Goal: Communication & Community: Share content

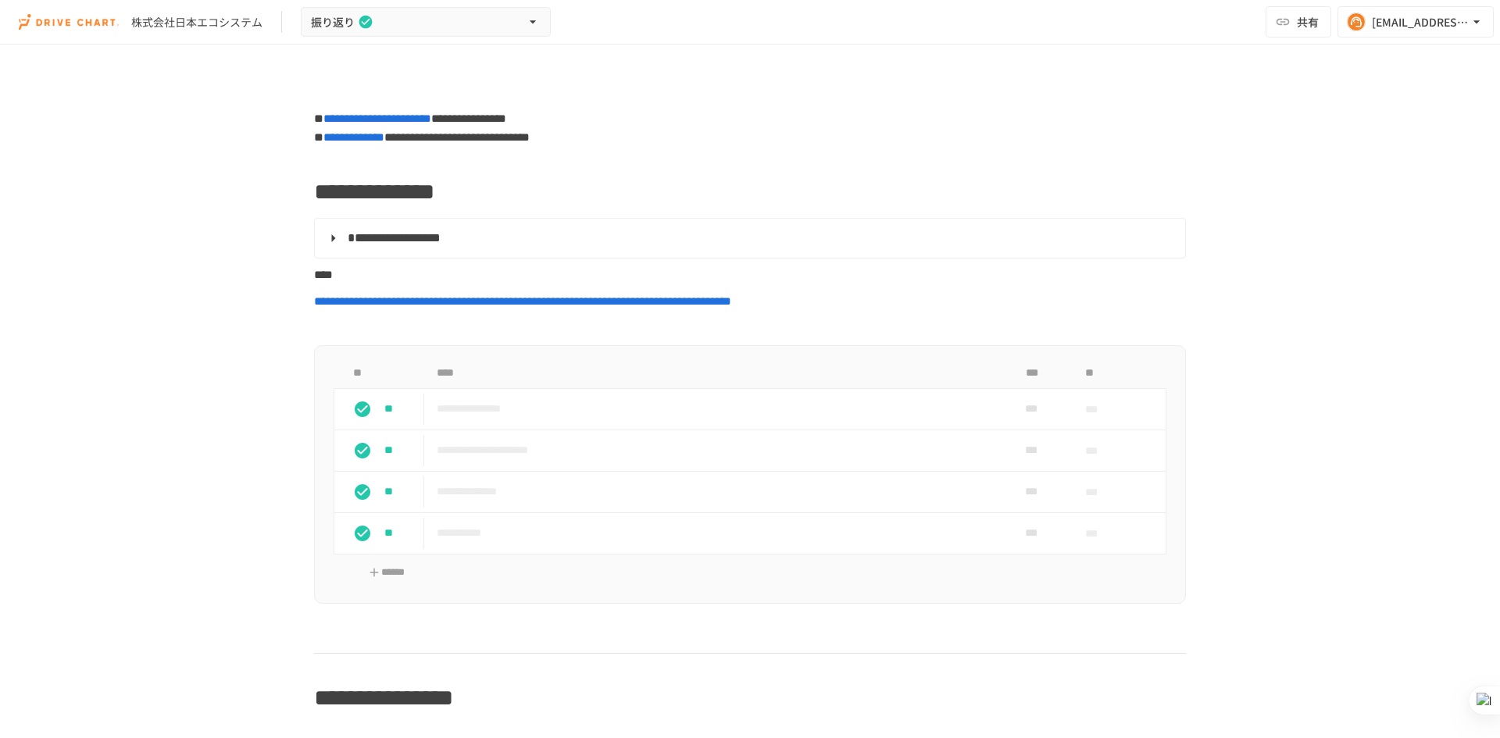
scroll to position [1465, 0]
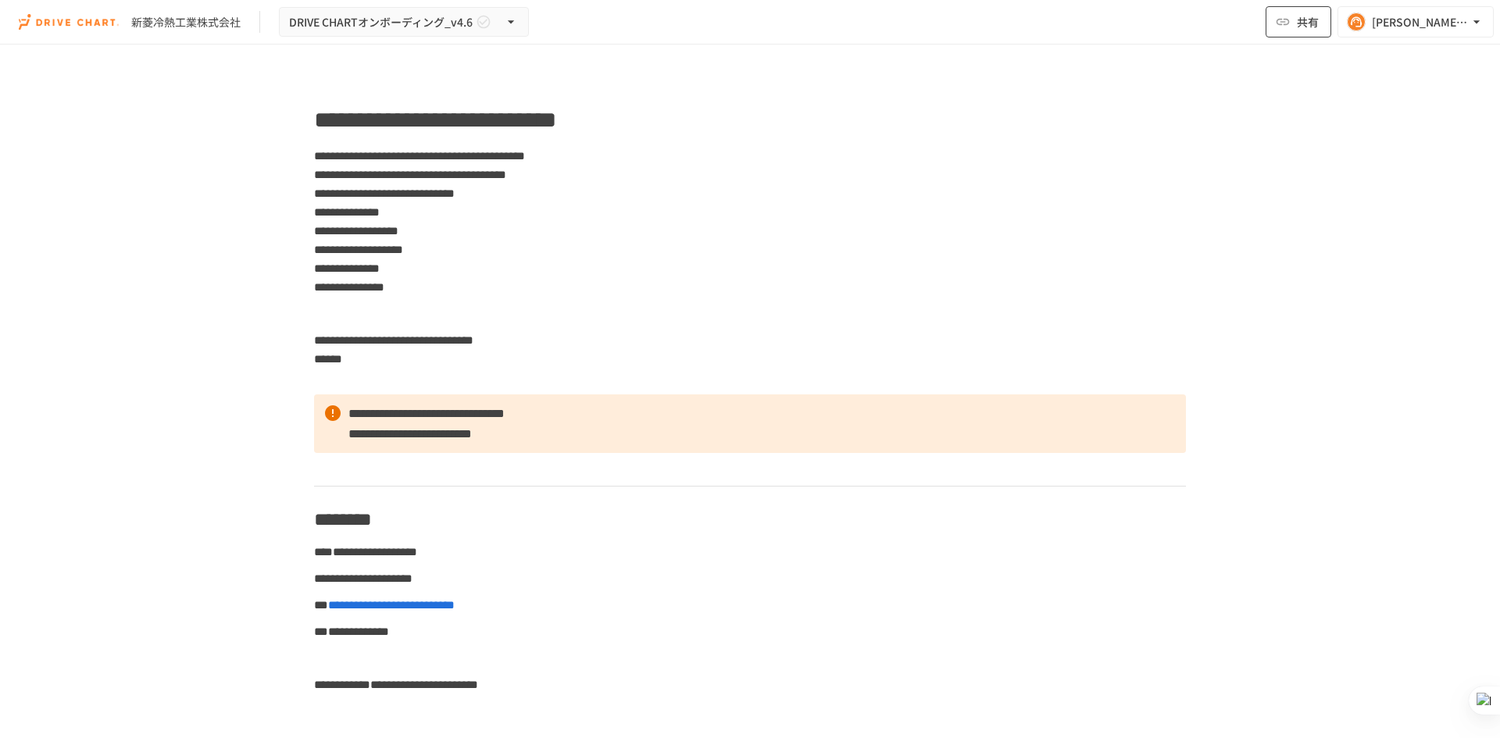
click at [1293, 19] on button "共有" at bounding box center [1298, 21] width 66 height 31
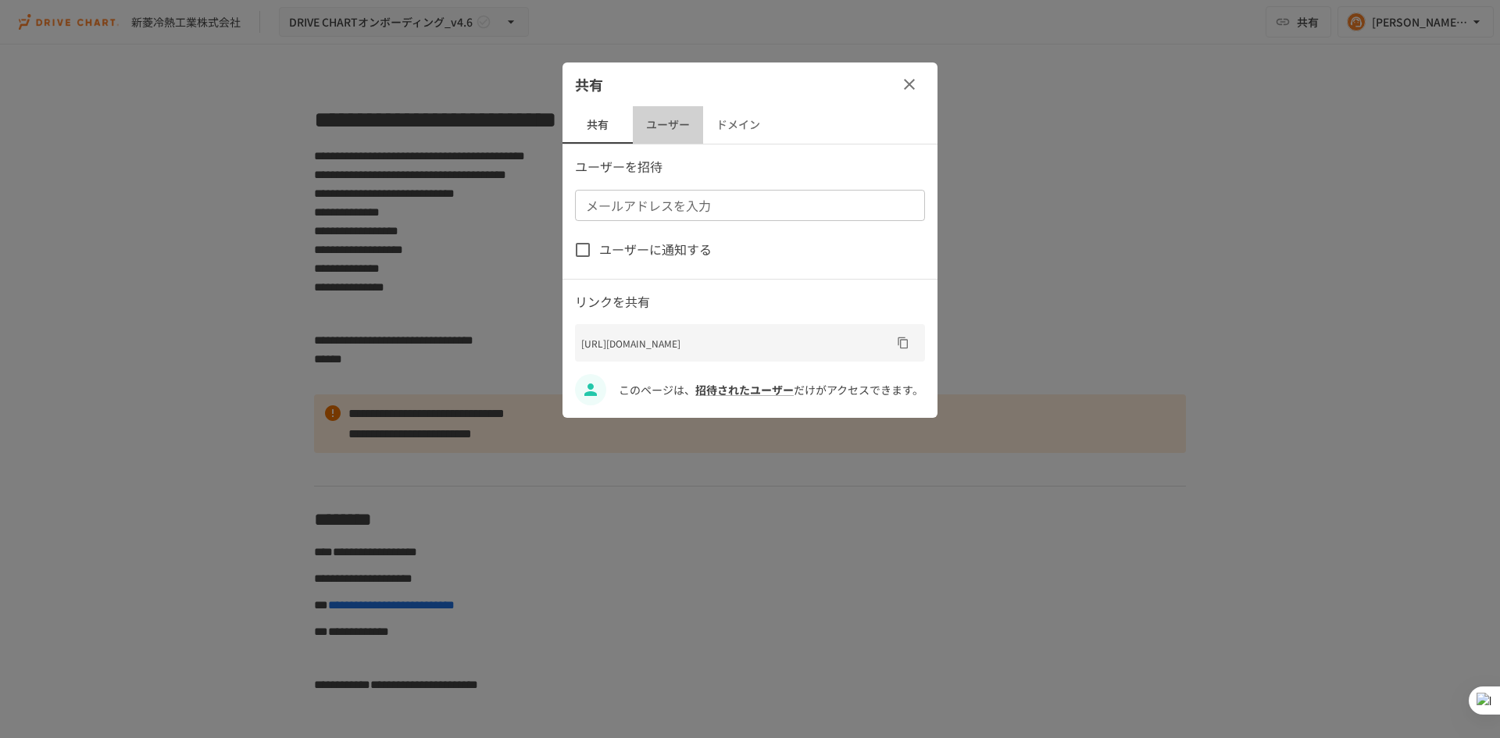
click at [660, 124] on button "ユーザー" at bounding box center [668, 124] width 70 height 37
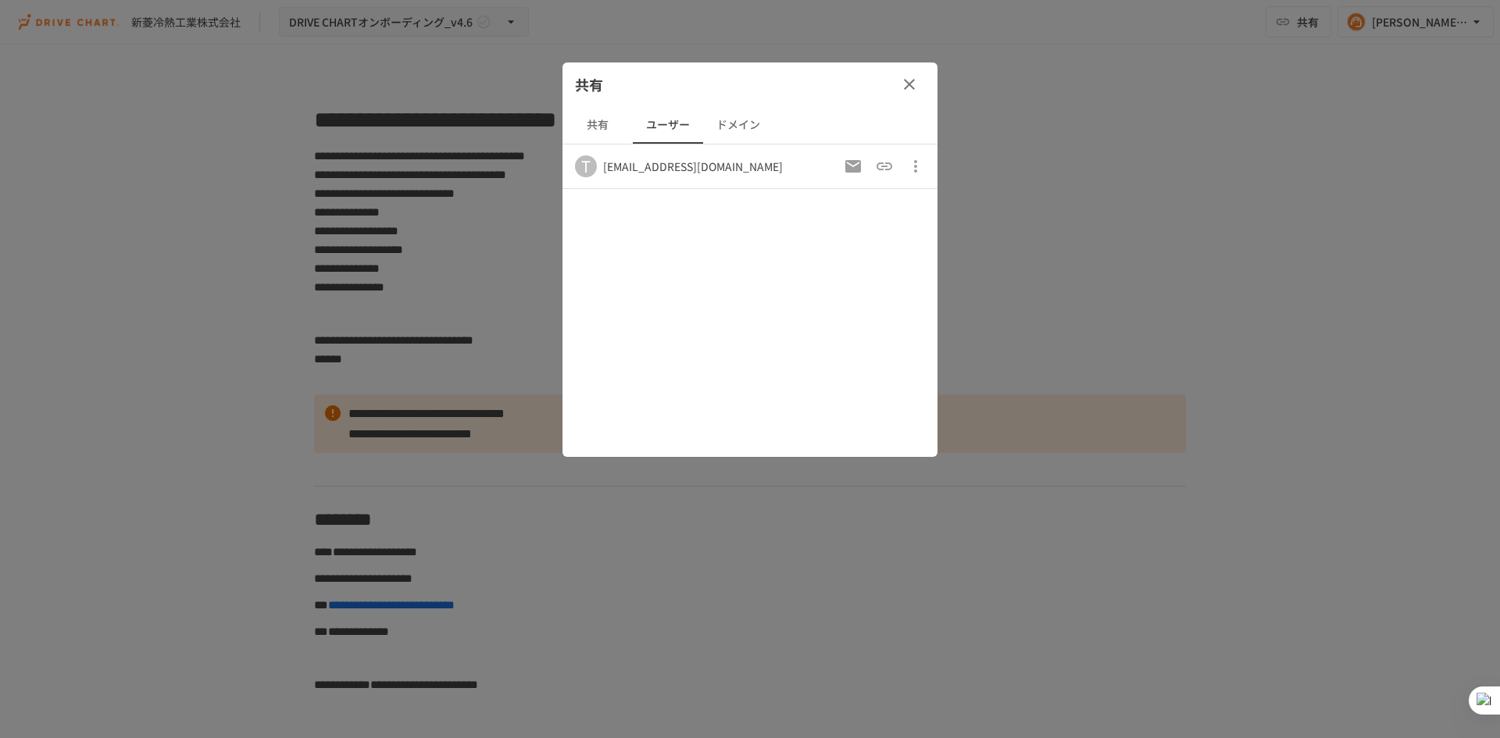
click at [727, 134] on button "ドメイン" at bounding box center [738, 124] width 70 height 37
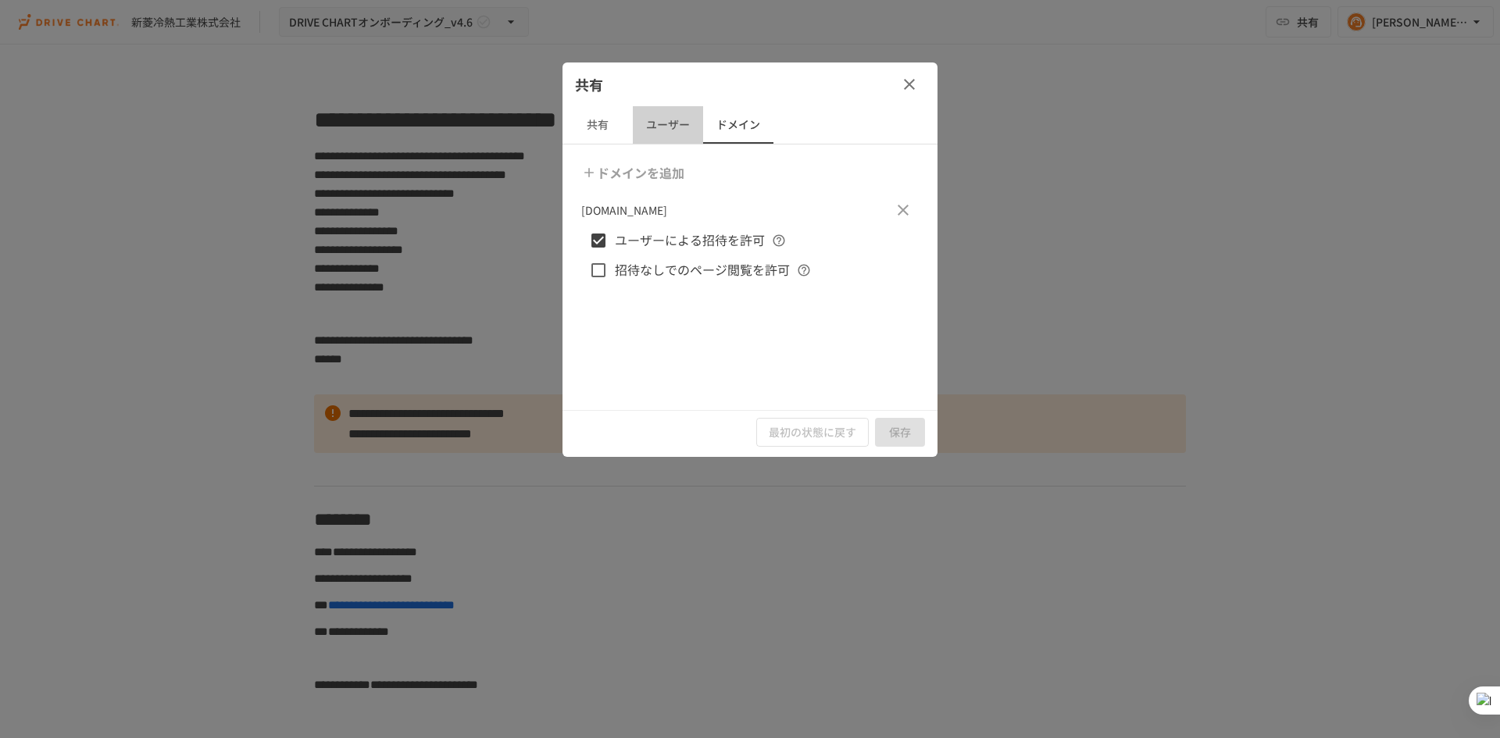
click at [680, 141] on button "ユーザー" at bounding box center [668, 124] width 70 height 37
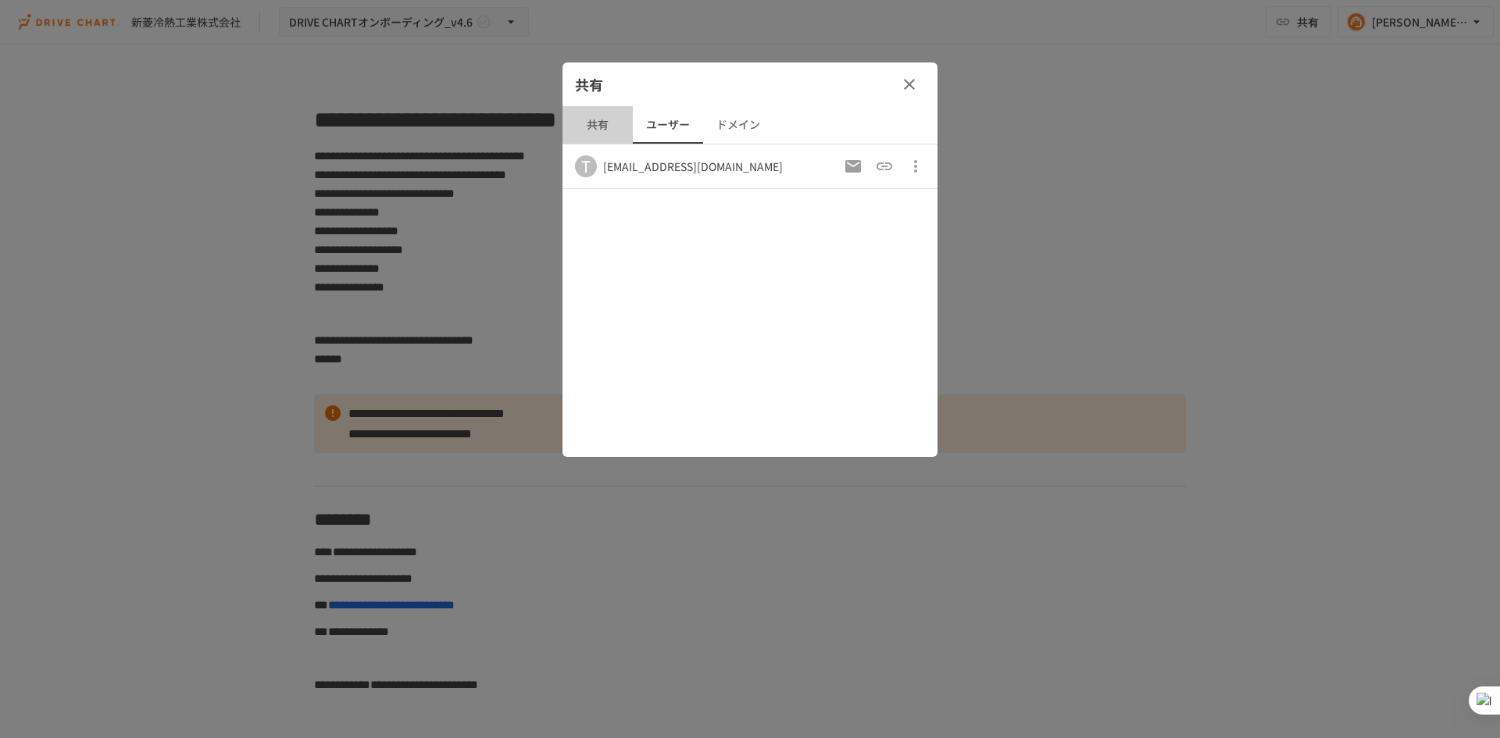
click at [596, 134] on button "共有" at bounding box center [597, 124] width 70 height 37
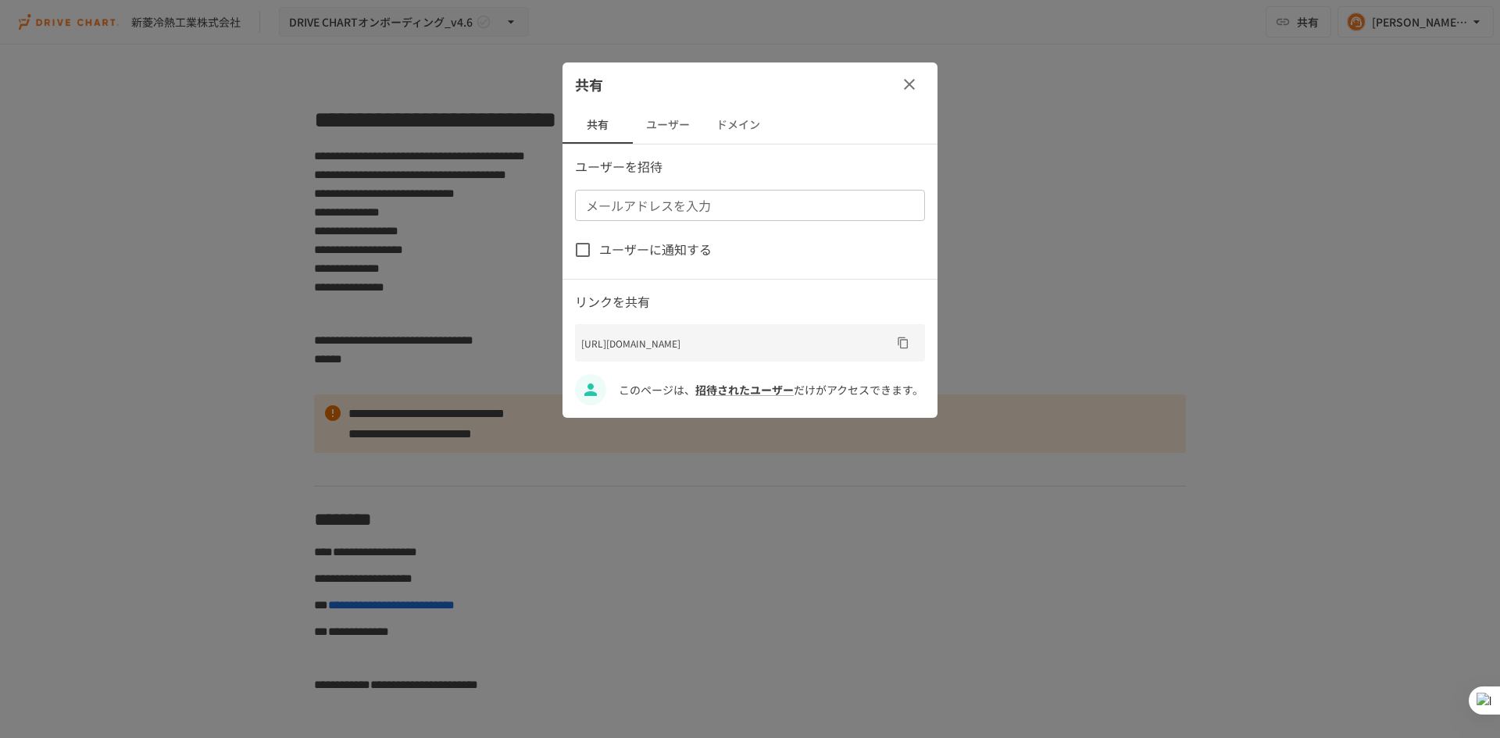
click at [679, 207] on input "メールアドレスを入力" at bounding box center [749, 205] width 338 height 22
paste input "**********"
type input "**********"
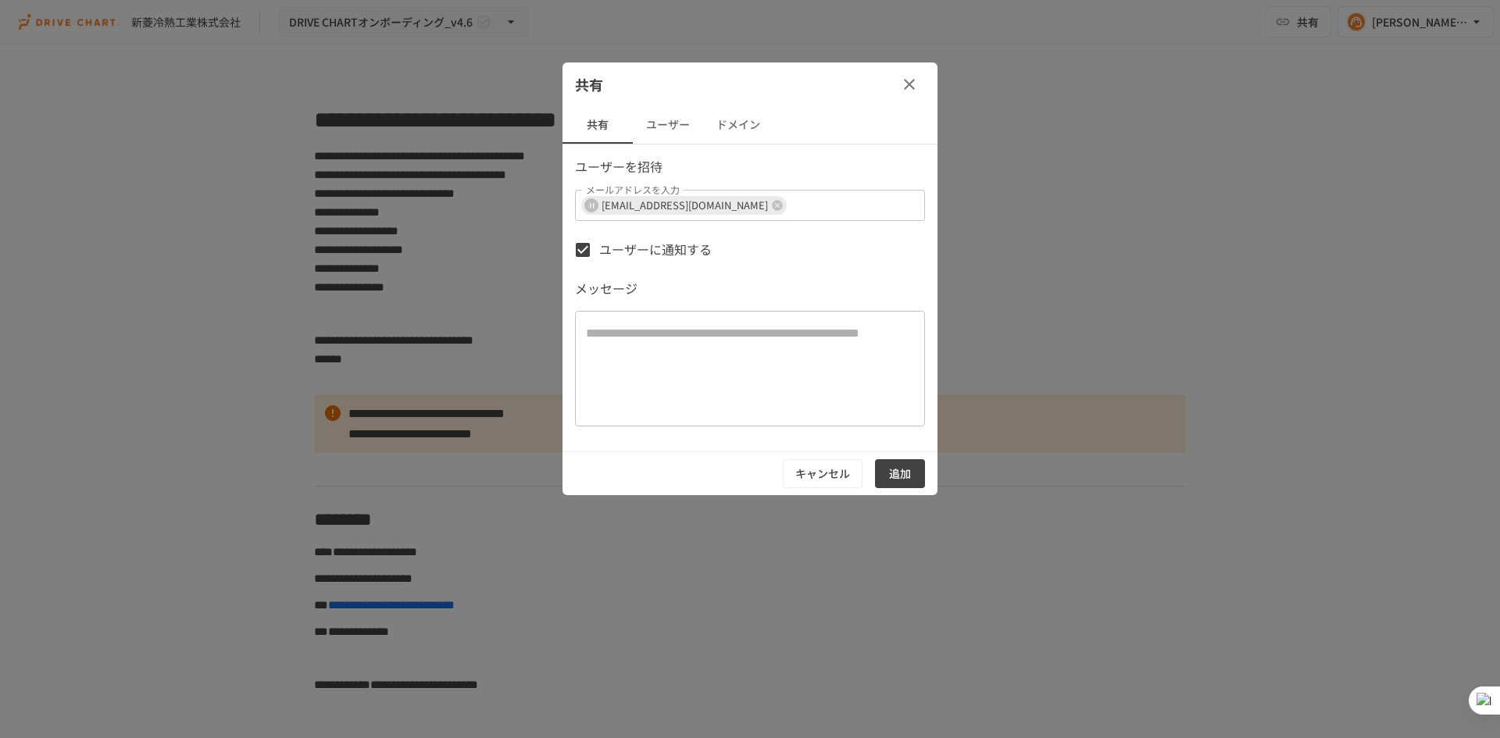
click at [664, 255] on span "ユーザーに通知する" at bounding box center [655, 250] width 112 height 20
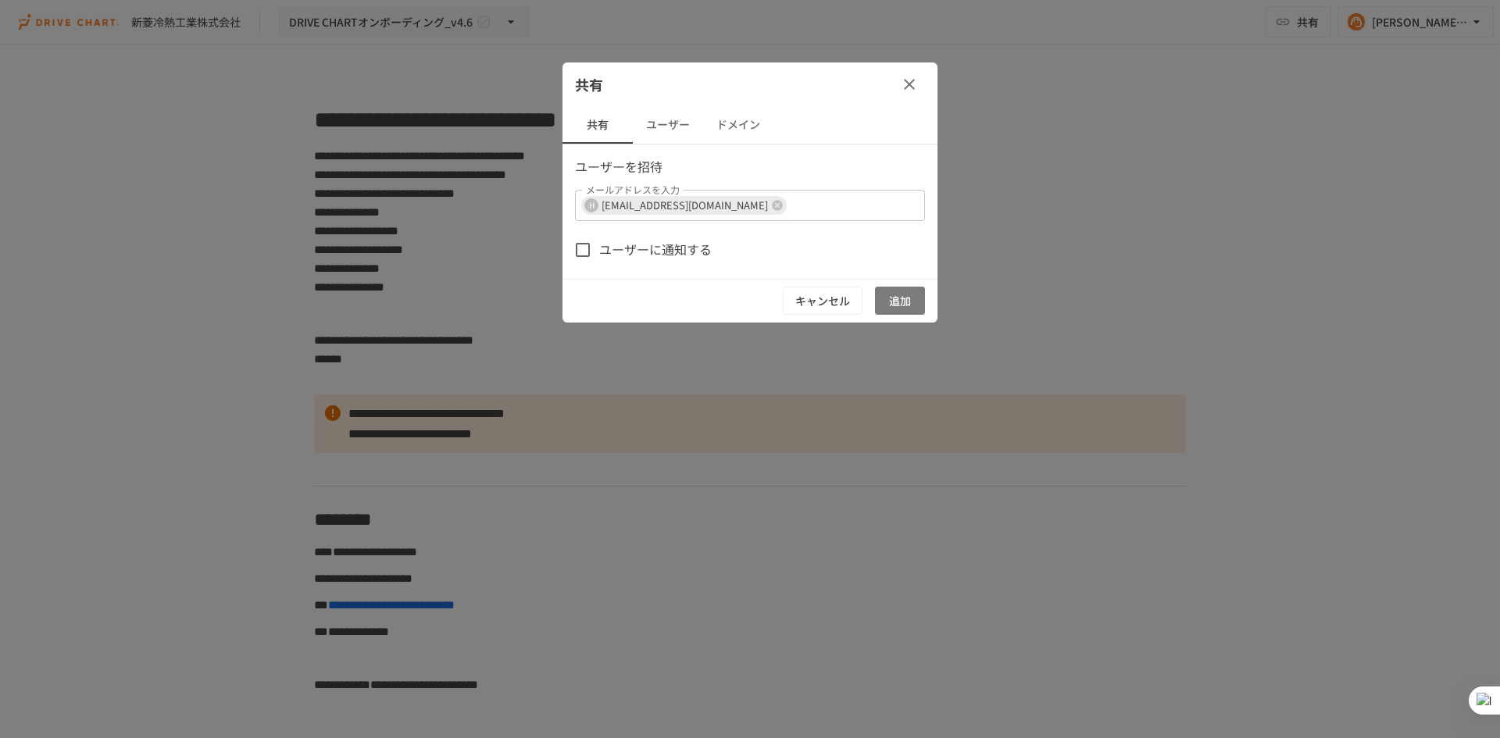
click at [900, 305] on button "追加" at bounding box center [900, 301] width 50 height 29
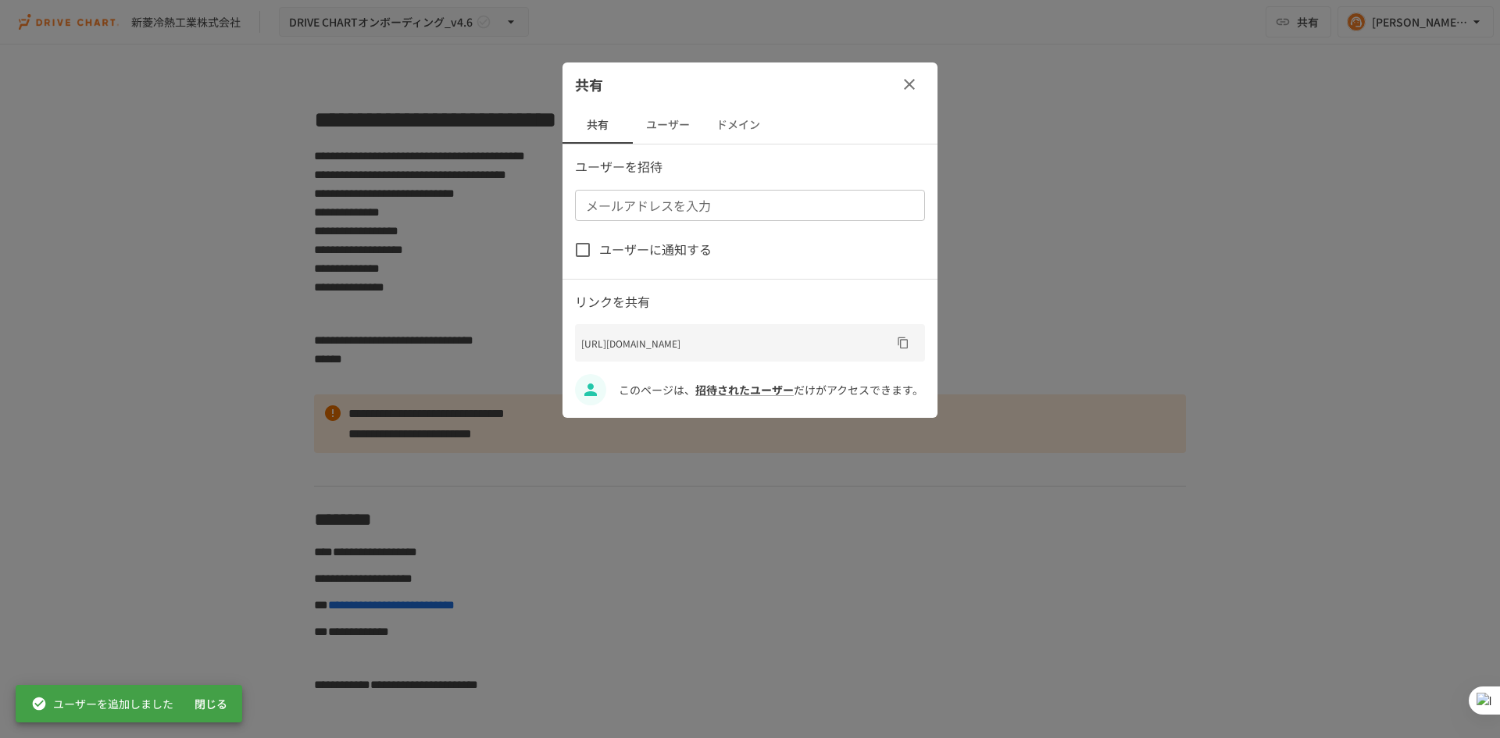
click at [665, 133] on button "ユーザー" at bounding box center [668, 124] width 70 height 37
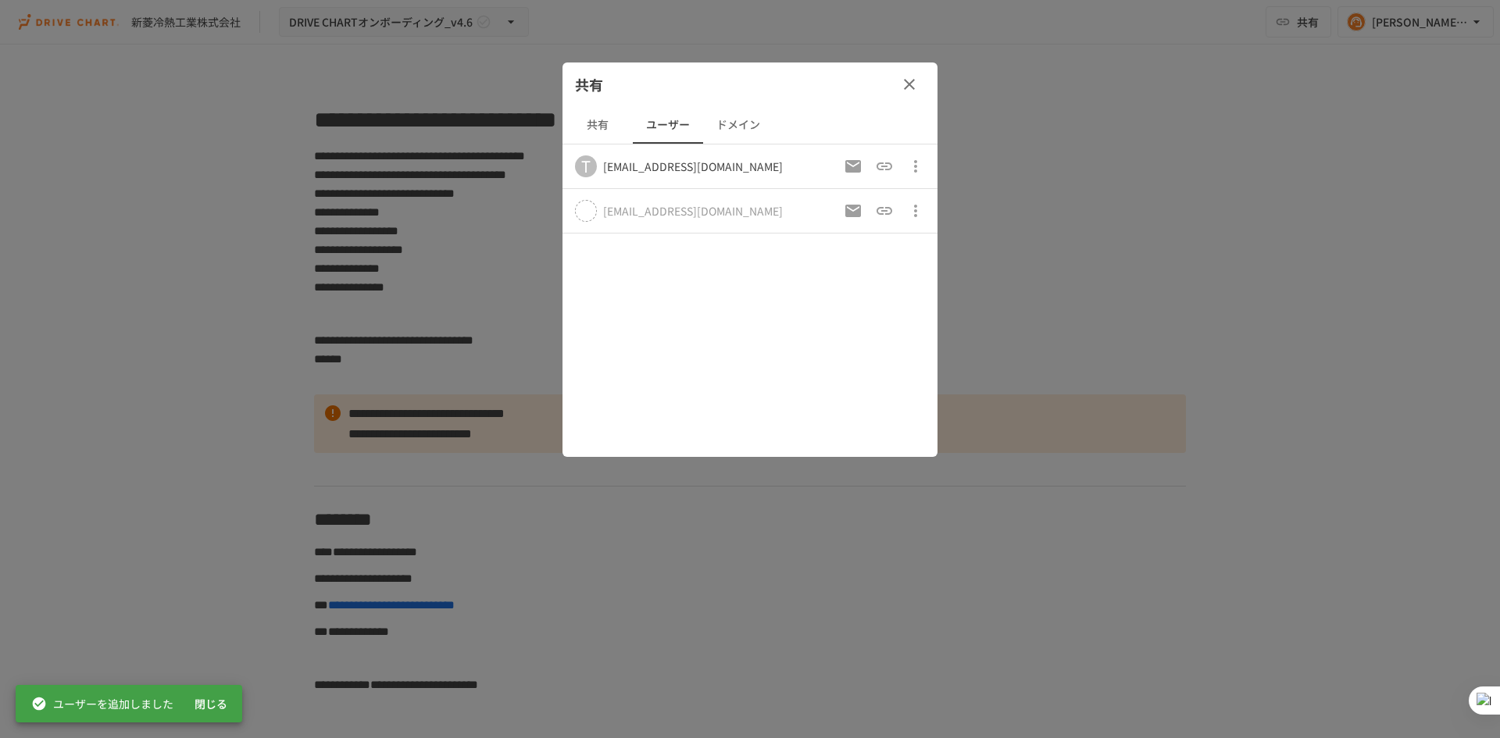
click at [723, 120] on button "ドメイン" at bounding box center [738, 124] width 70 height 37
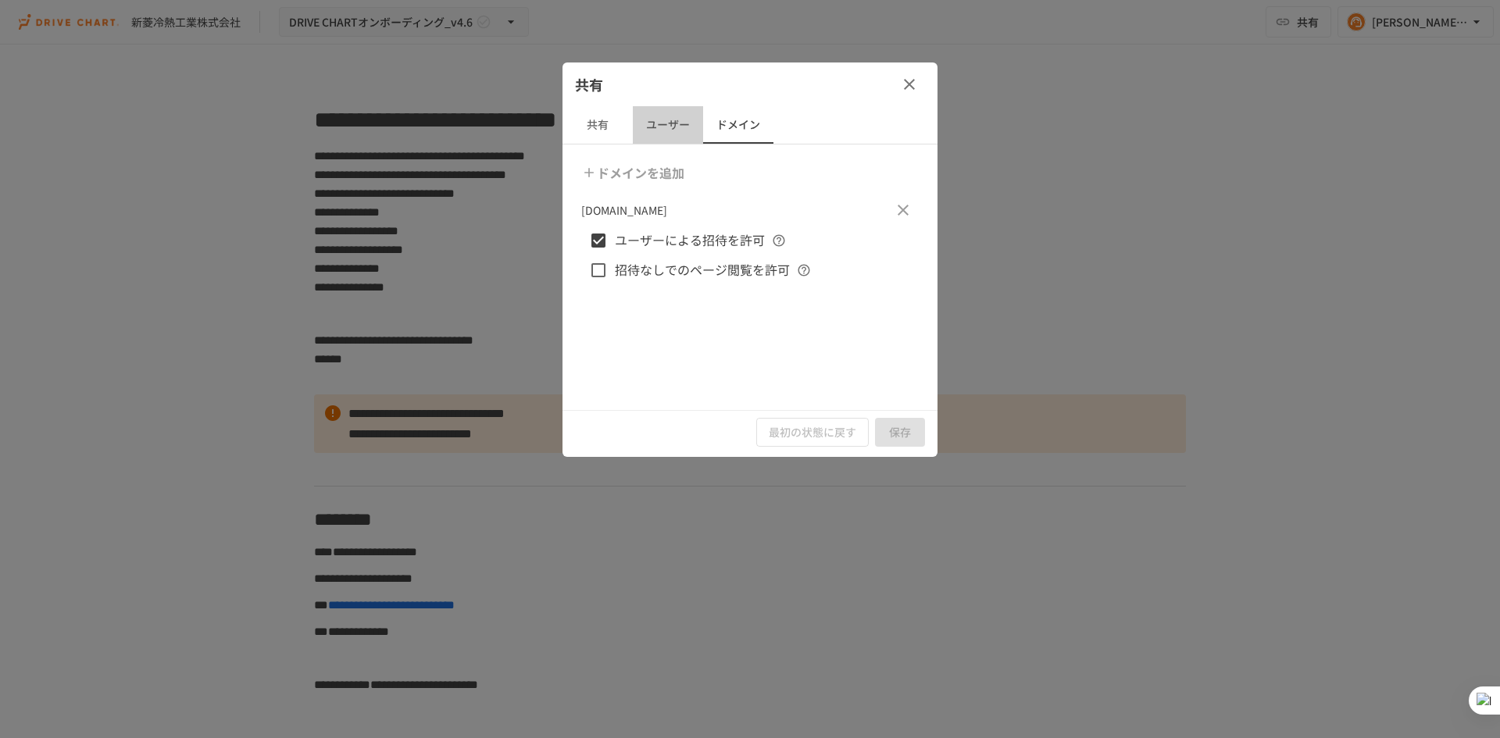
click at [664, 113] on button "ユーザー" at bounding box center [668, 124] width 70 height 37
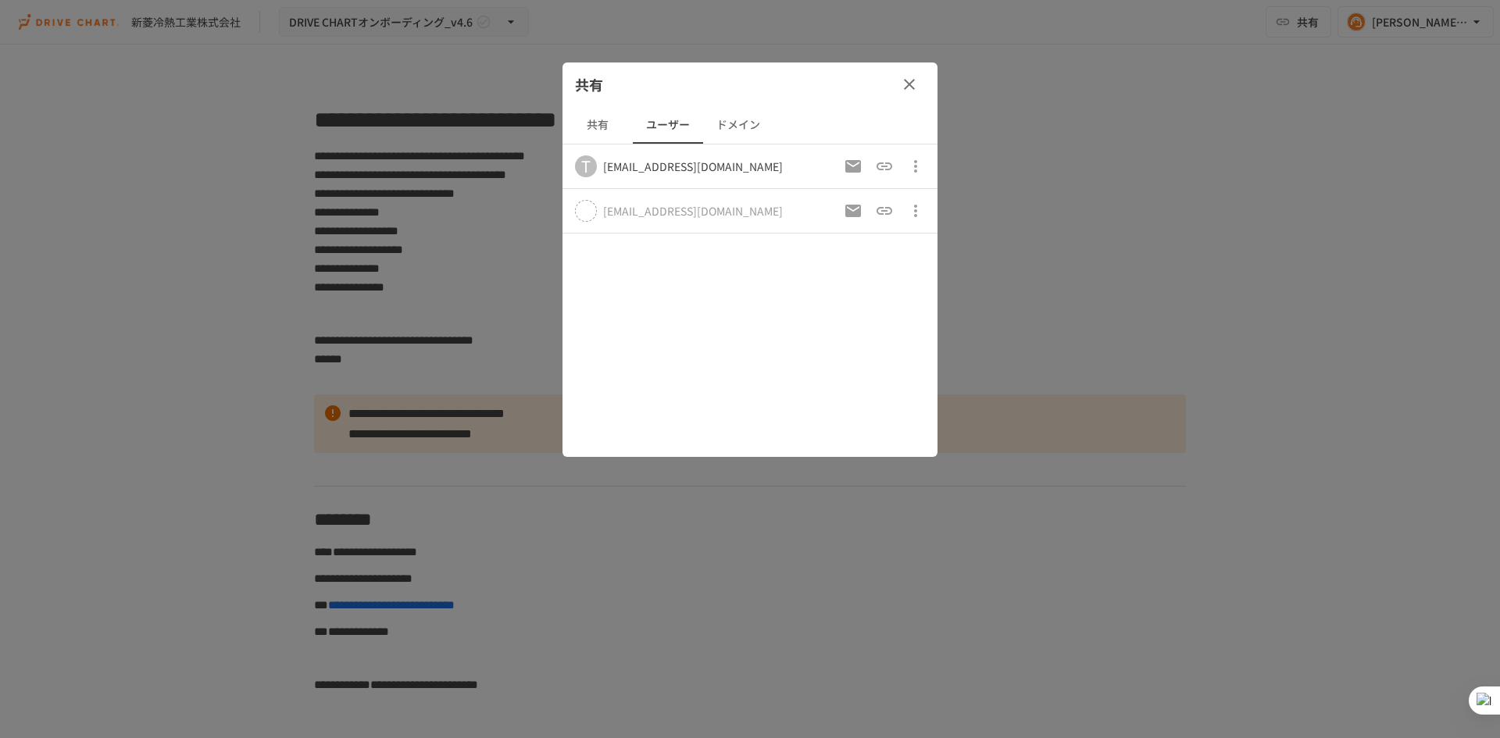
click at [911, 85] on icon "button" at bounding box center [909, 84] width 11 height 11
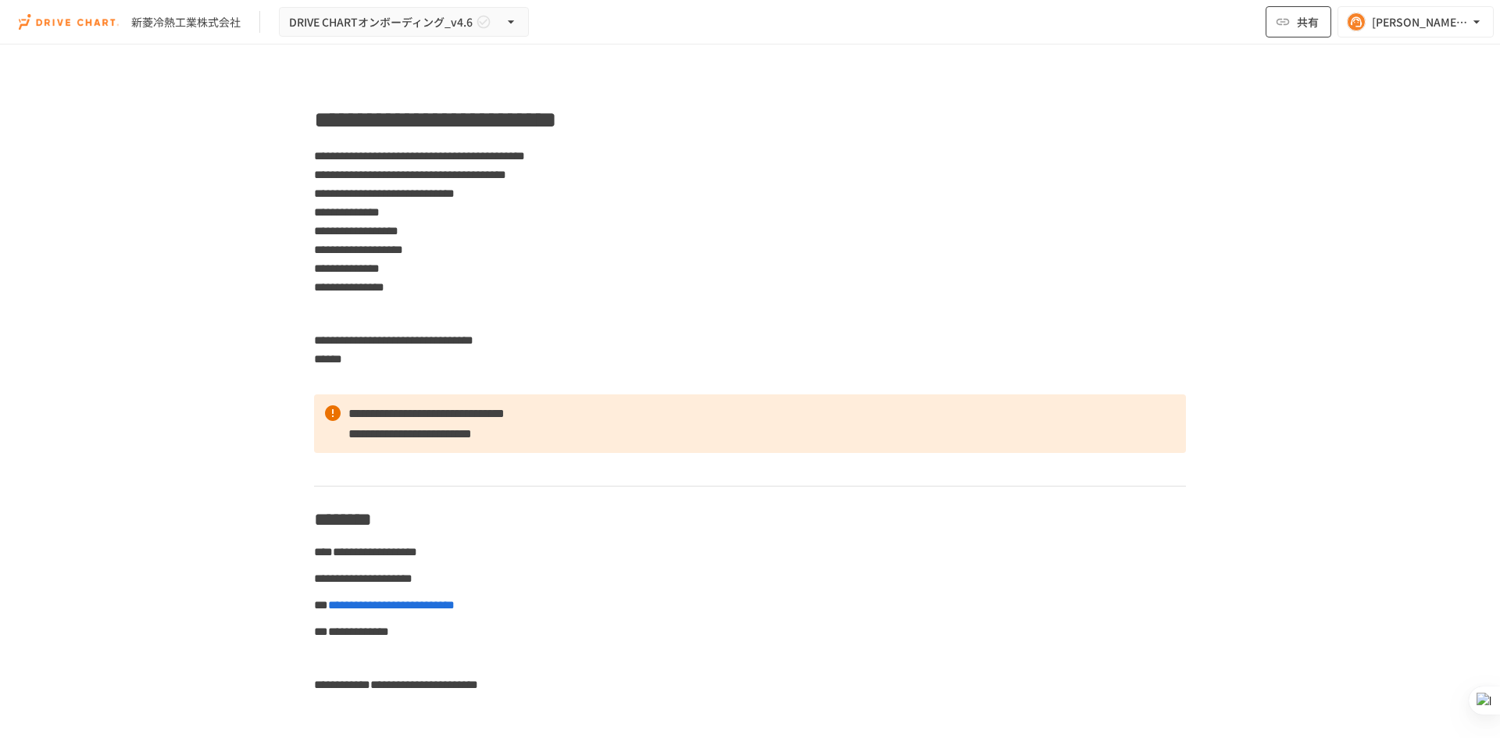
click at [1311, 27] on span "共有" at bounding box center [1308, 21] width 22 height 17
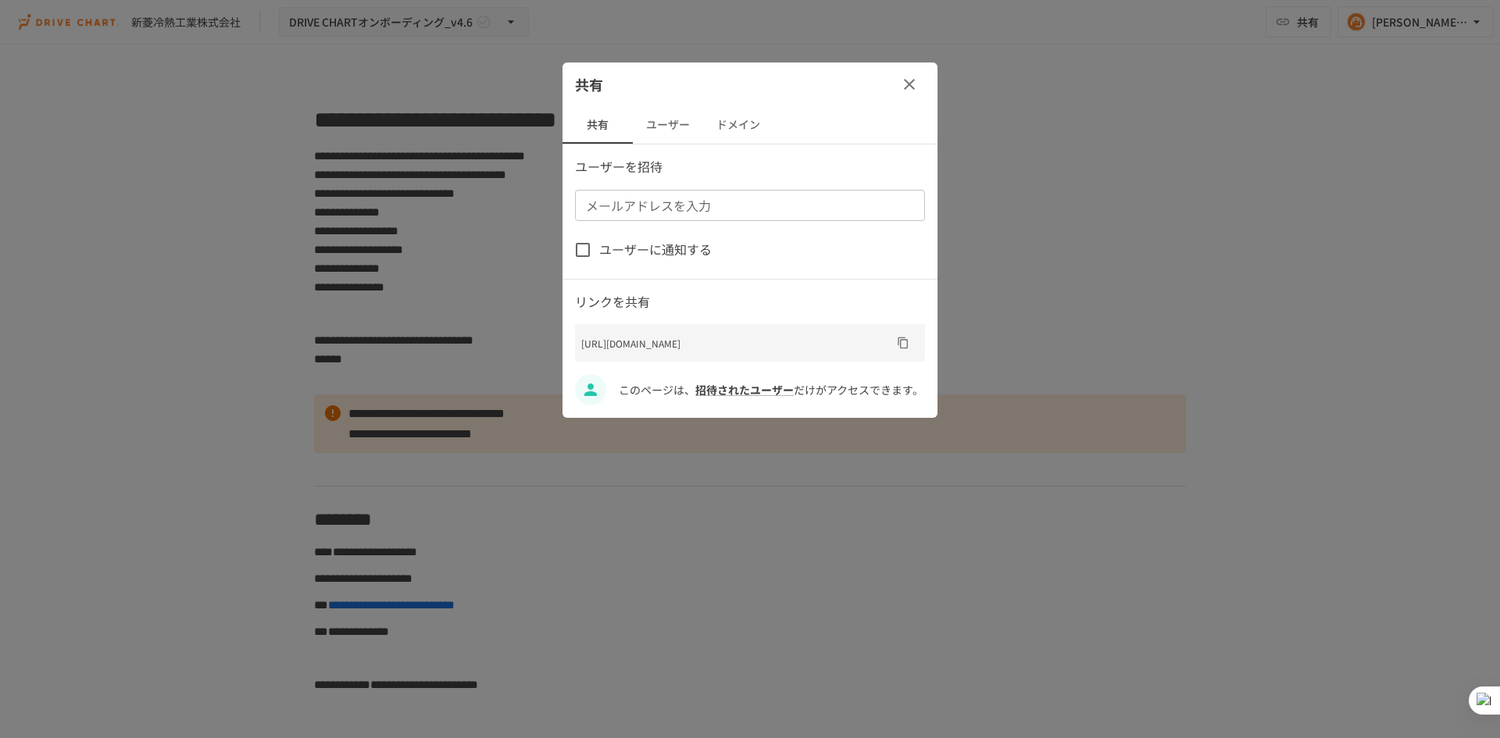
click at [724, 118] on button "ドメイン" at bounding box center [738, 124] width 70 height 37
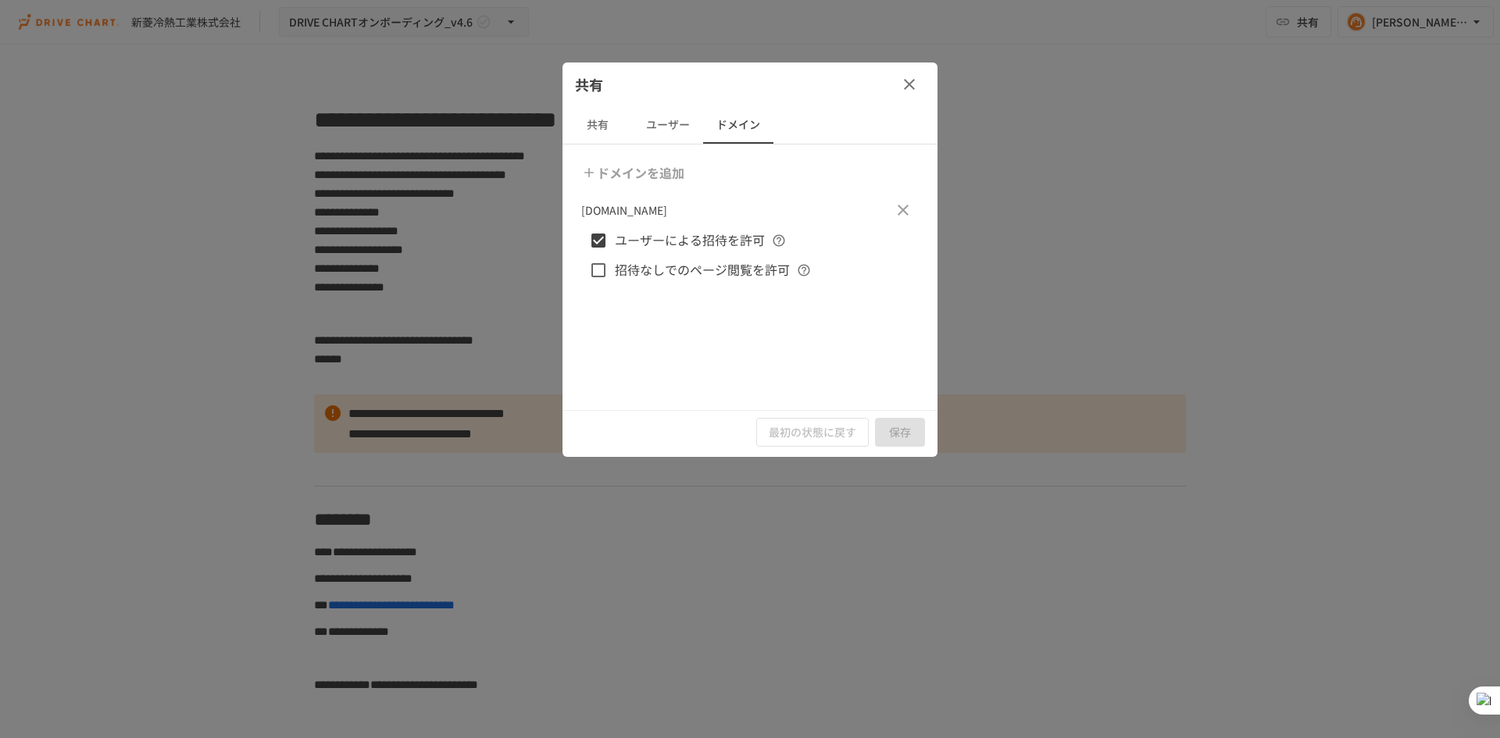
click at [655, 128] on button "ユーザー" at bounding box center [668, 124] width 70 height 37
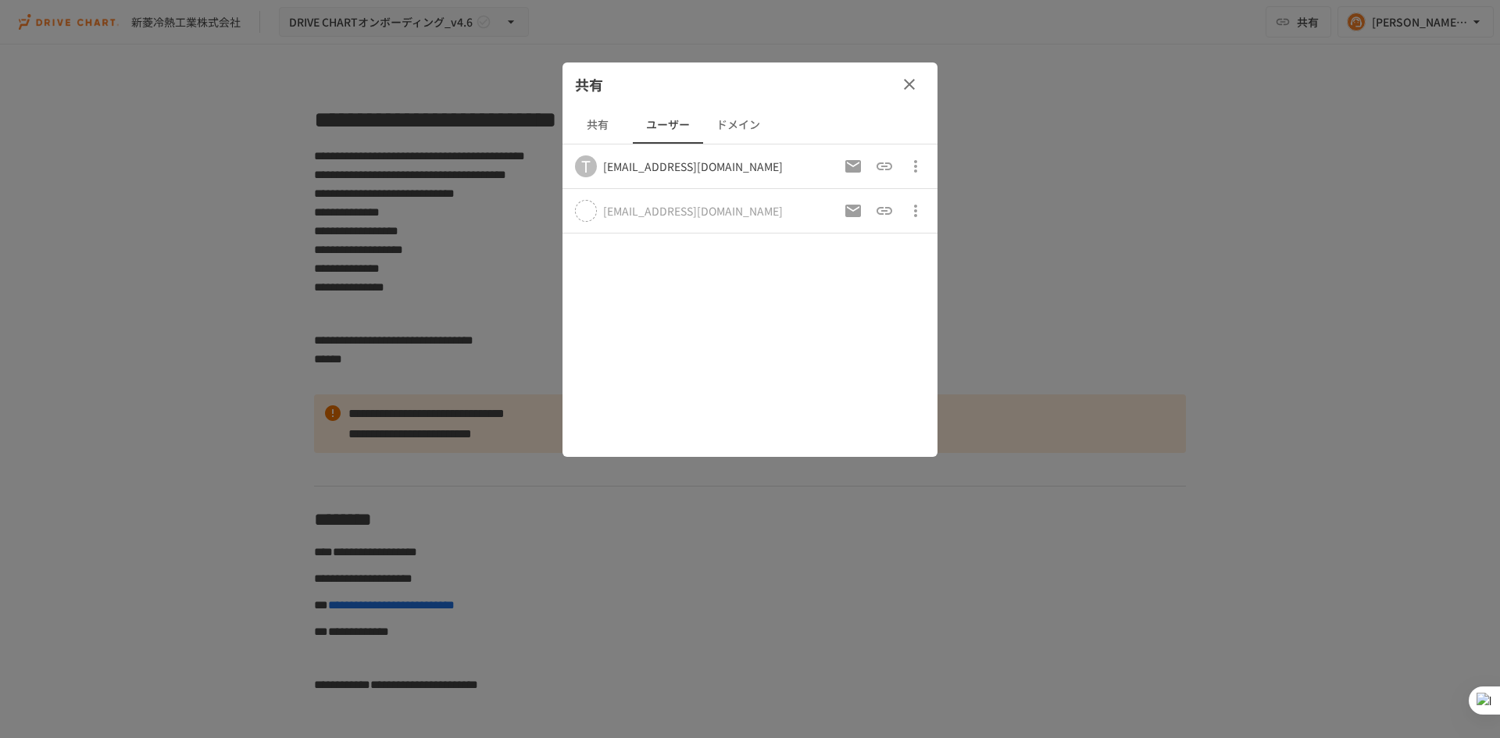
click at [606, 125] on button "共有" at bounding box center [597, 124] width 70 height 37
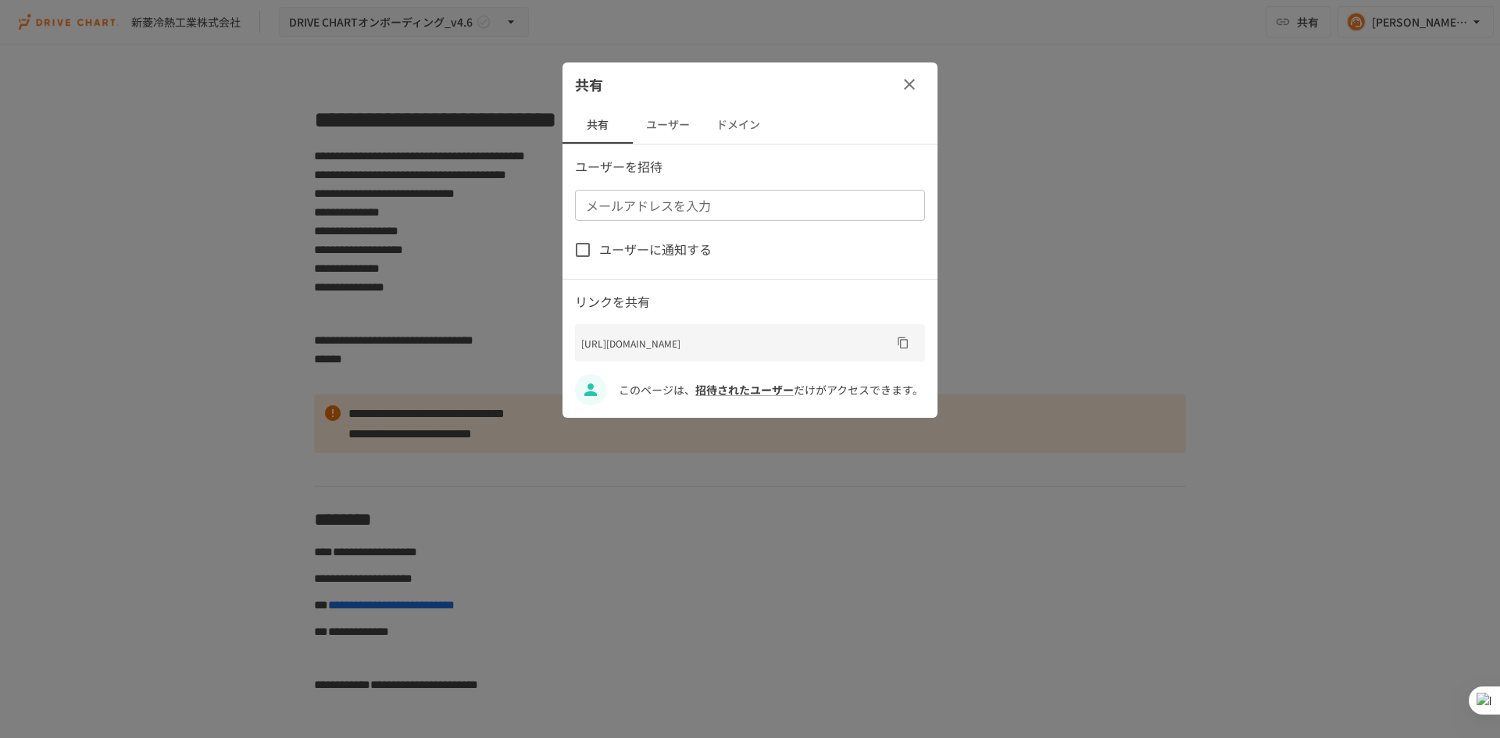
click at [908, 89] on icon "button" at bounding box center [909, 84] width 19 height 19
